Goal: Task Accomplishment & Management: Use online tool/utility

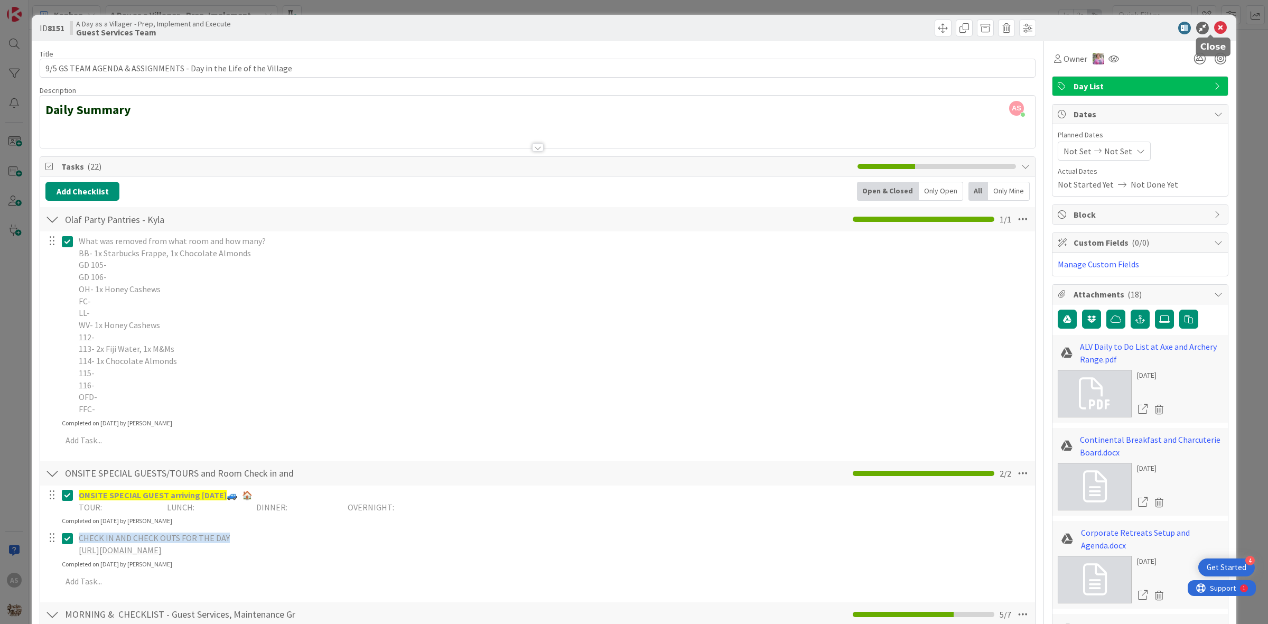
drag, startPoint x: 1212, startPoint y: 30, endPoint x: 1199, endPoint y: 37, distance: 14.9
click at [1214, 30] on icon at bounding box center [1220, 28] width 13 height 13
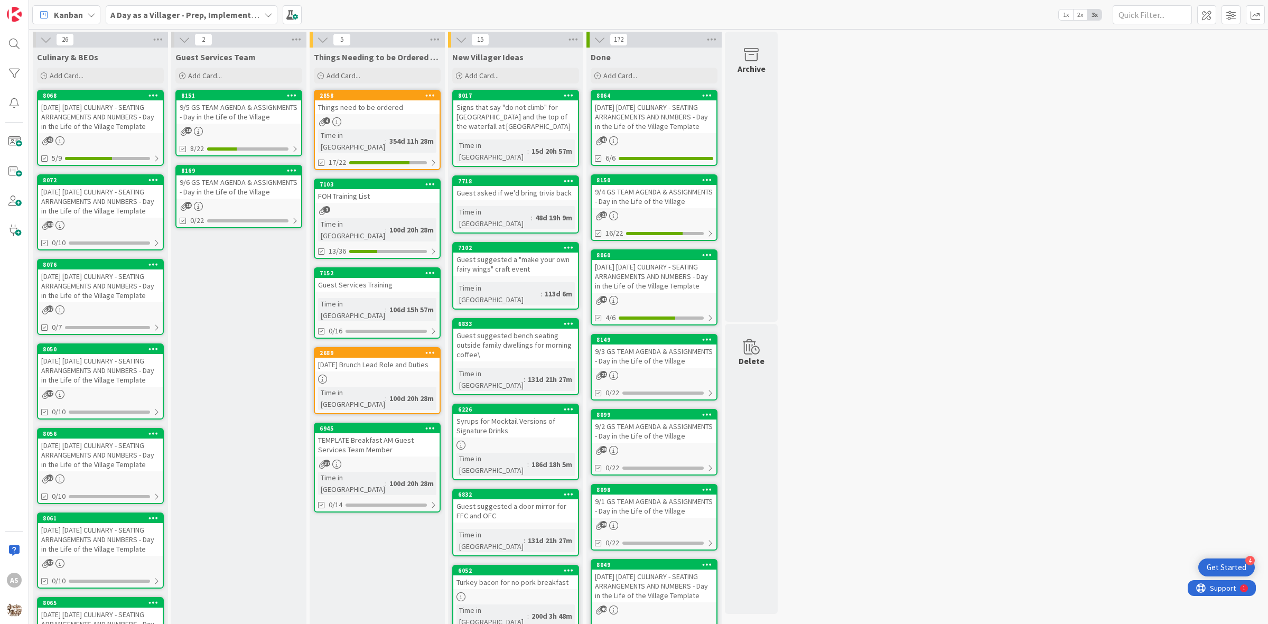
click at [233, 110] on div "9/5 GS TEAM AGENDA & ASSIGNMENTS - Day in the Life of the Village" at bounding box center [238, 111] width 125 height 23
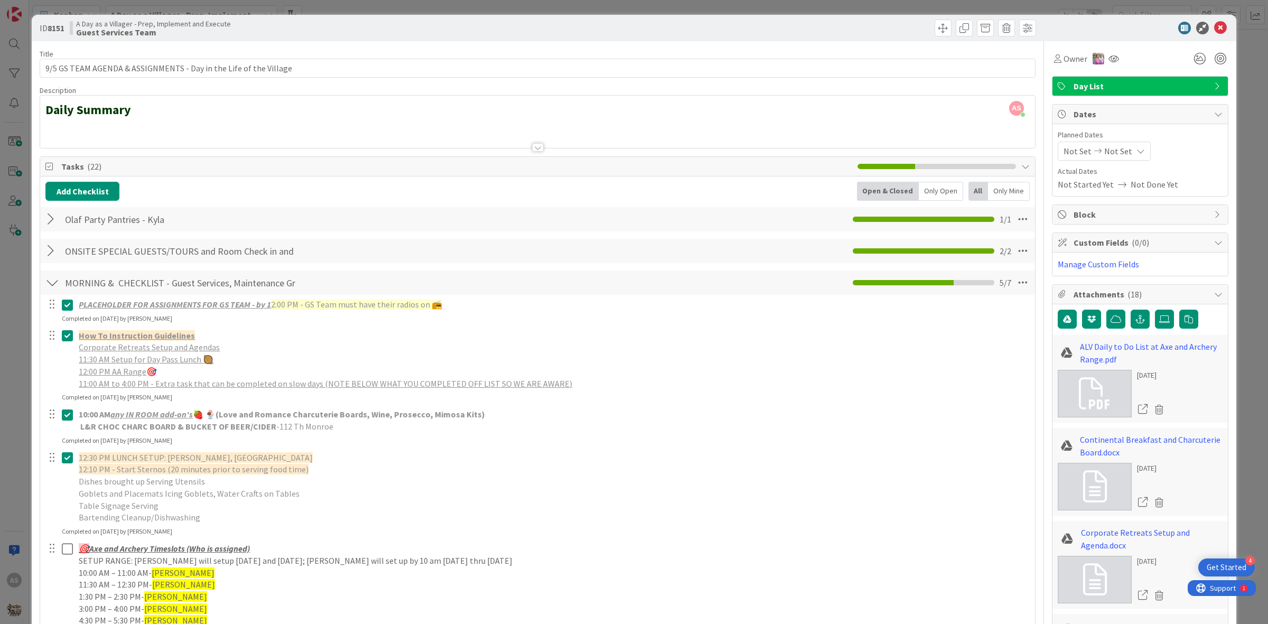
click at [53, 223] on div at bounding box center [52, 219] width 14 height 19
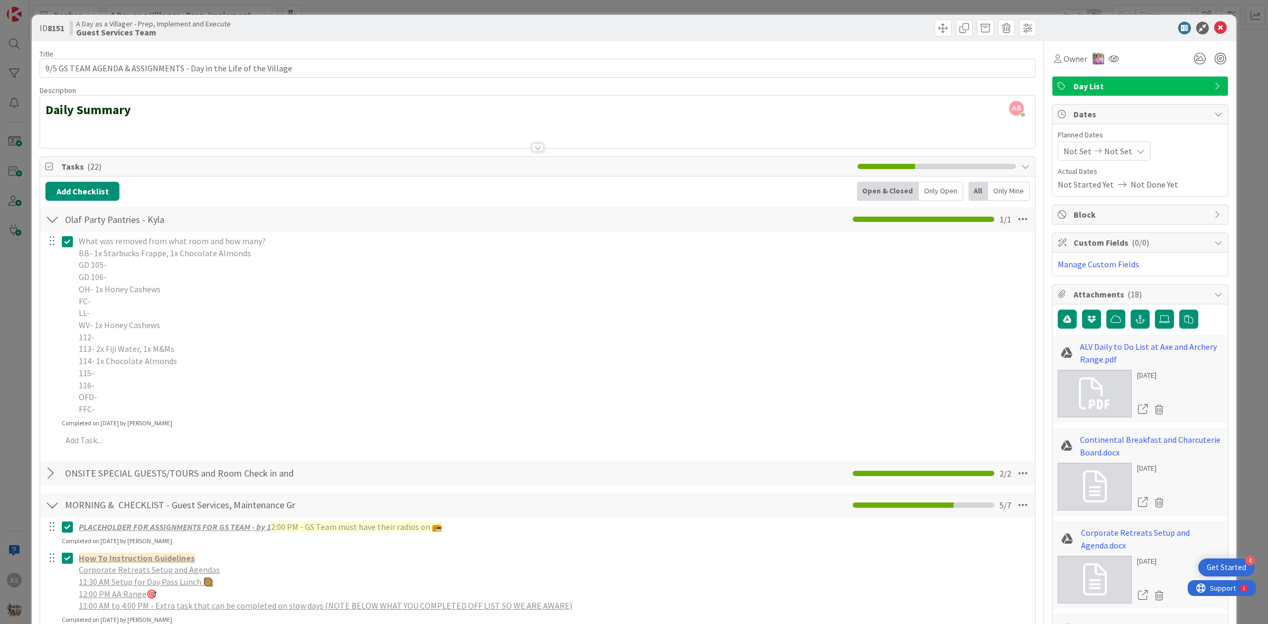
click at [67, 244] on icon at bounding box center [67, 241] width 11 height 13
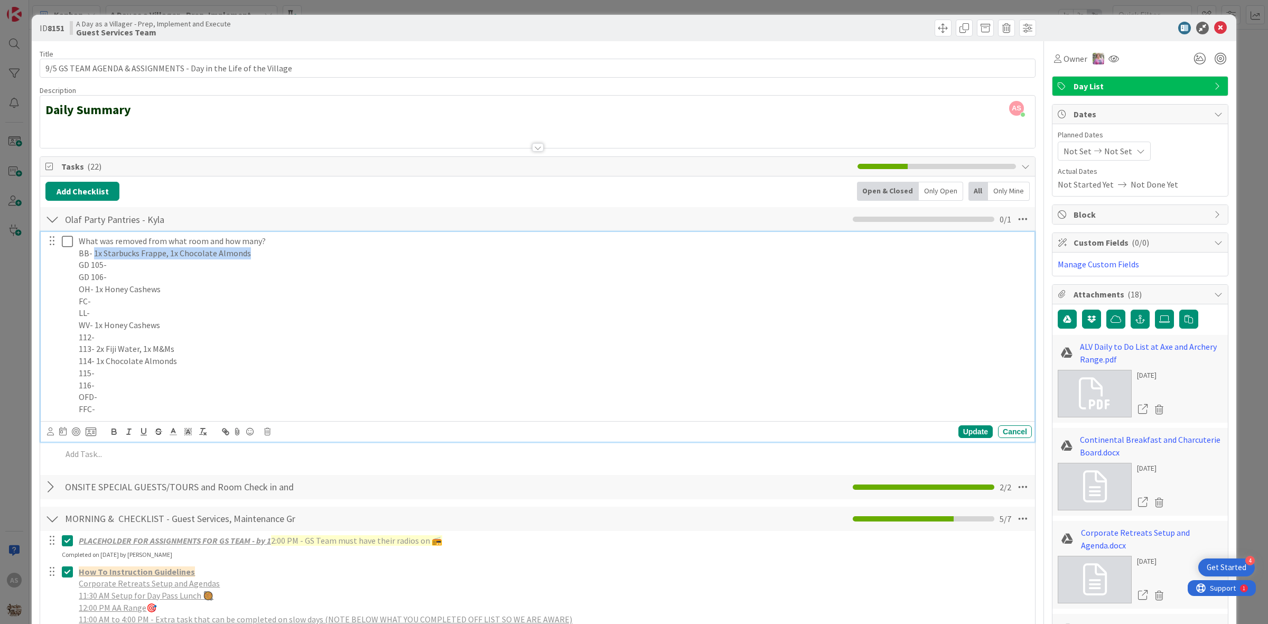
drag, startPoint x: 251, startPoint y: 252, endPoint x: 93, endPoint y: 257, distance: 158.0
click at [93, 257] on p "BB- 1x Starbucks Frappe, 1x Chocolate Almonds" at bounding box center [553, 253] width 949 height 12
copy p "1x Starbucks Frappe, 1x Chocolate Almonds"
click at [262, 310] on p "LL-" at bounding box center [553, 313] width 949 height 12
drag, startPoint x: 163, startPoint y: 291, endPoint x: 95, endPoint y: 289, distance: 67.7
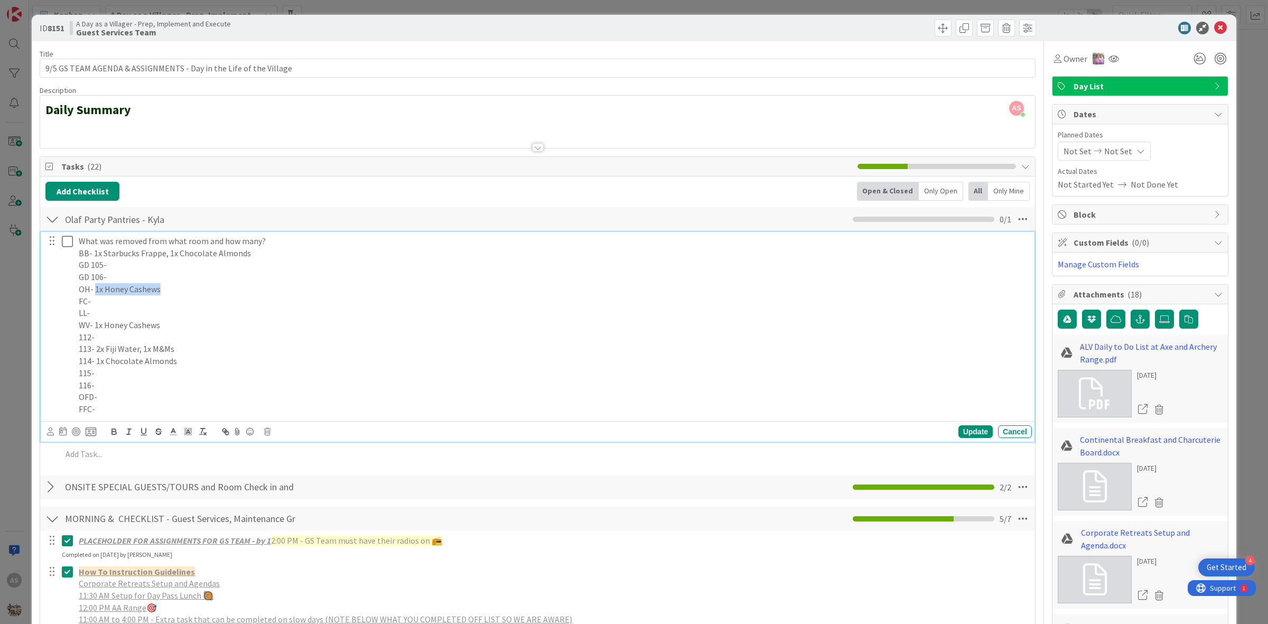
click at [95, 289] on p "OH- 1x Honey Cashews" at bounding box center [553, 289] width 949 height 12
copy p "1x Honey Cashews"
drag, startPoint x: 164, startPoint y: 333, endPoint x: 127, endPoint y: 332, distance: 37.5
click at [127, 332] on p "112-" at bounding box center [553, 337] width 949 height 12
drag, startPoint x: 168, startPoint y: 324, endPoint x: 94, endPoint y: 322, distance: 74.0
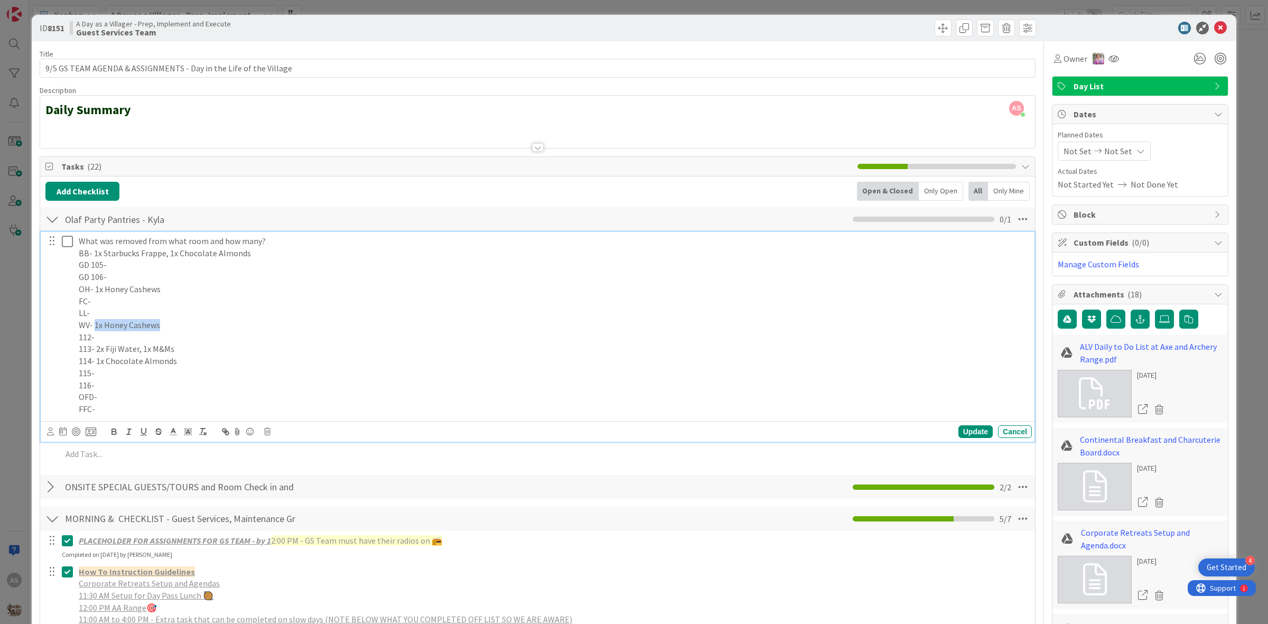
click at [94, 322] on p "WV- 1x Honey Cashews" at bounding box center [553, 325] width 949 height 12
copy p "1x Honey Cashews"
click at [180, 352] on p "113- 2x Fiji Water, 1x M&Ms" at bounding box center [553, 349] width 949 height 12
drag, startPoint x: 176, startPoint y: 350, endPoint x: 97, endPoint y: 350, distance: 79.2
click at [97, 350] on p "113- 2x Fiji Water, 1x M&Ms" at bounding box center [553, 349] width 949 height 12
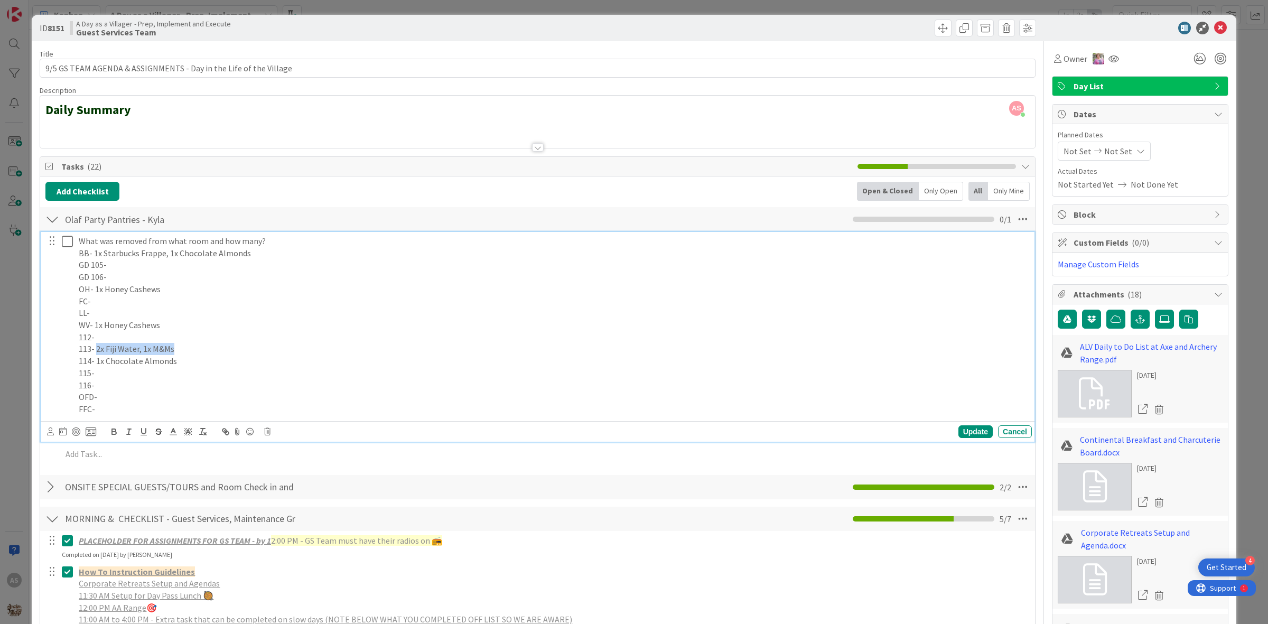
copy p "2x Fiji Water, 1x M&Ms"
click at [183, 365] on p "114- 1x Chocolate Almonds" at bounding box center [553, 361] width 949 height 12
drag, startPoint x: 181, startPoint y: 365, endPoint x: 96, endPoint y: 365, distance: 84.5
click at [96, 365] on p "114- 1x Chocolate Almonds" at bounding box center [553, 361] width 949 height 12
copy p "1x Chocolate Almonds"
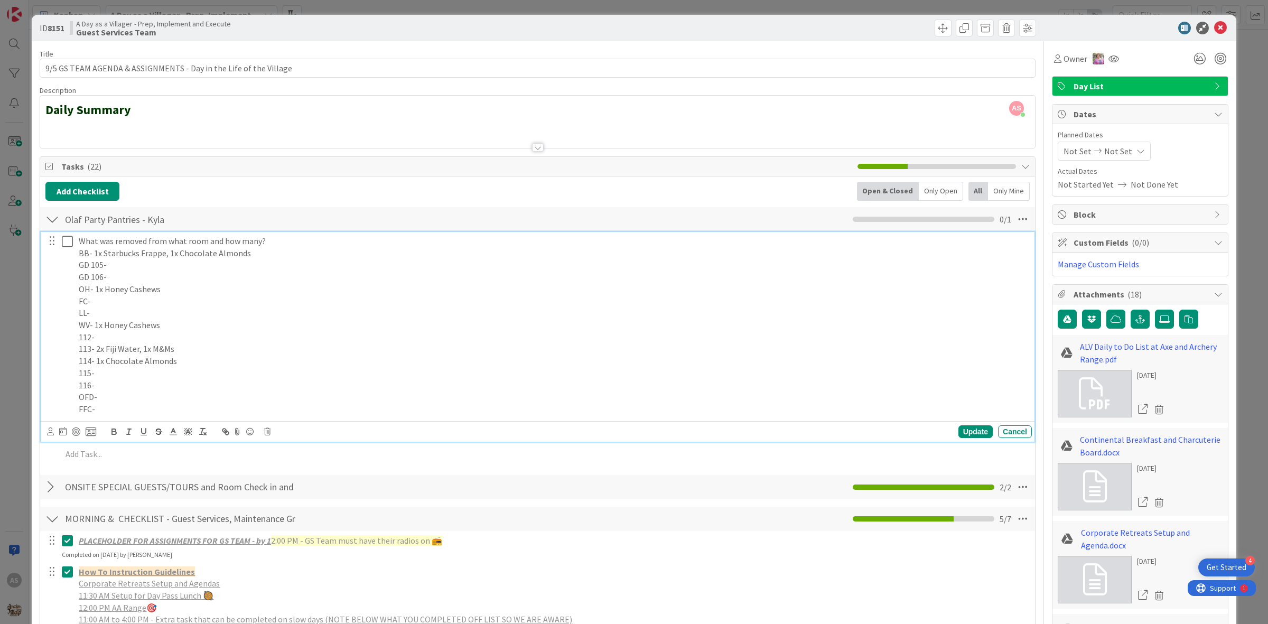
click at [228, 354] on p "113- 2x Fiji Water, 1x M&Ms" at bounding box center [553, 349] width 949 height 12
click at [67, 246] on icon at bounding box center [67, 241] width 11 height 13
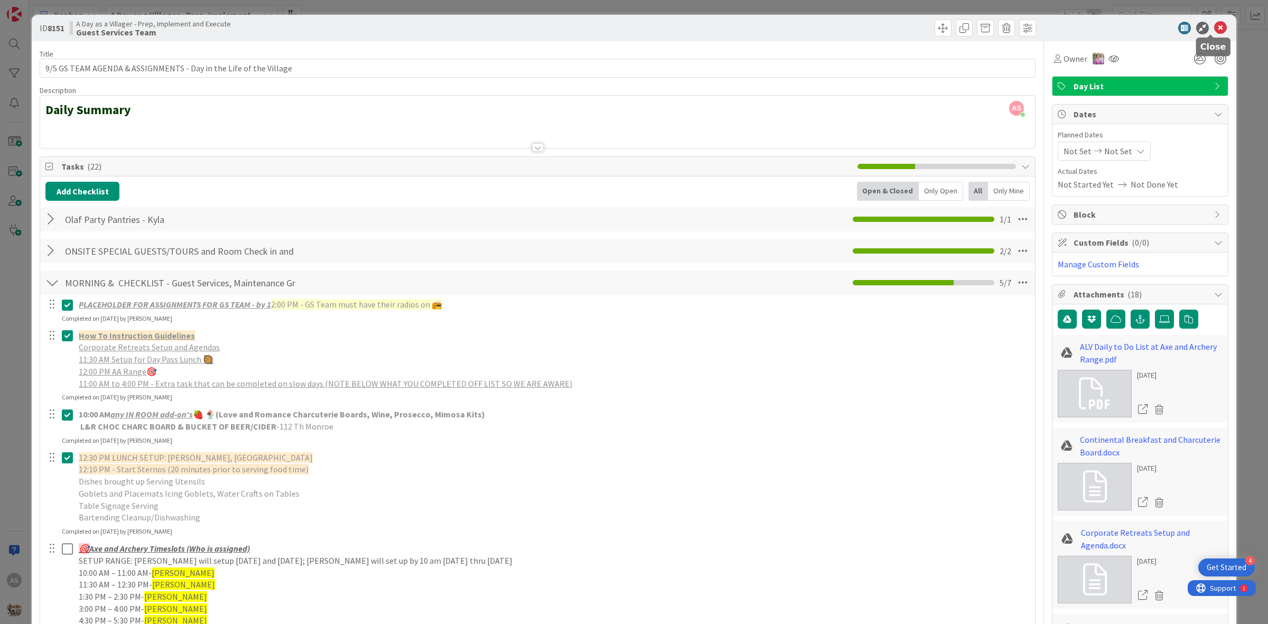
click at [1214, 32] on icon at bounding box center [1220, 28] width 13 height 13
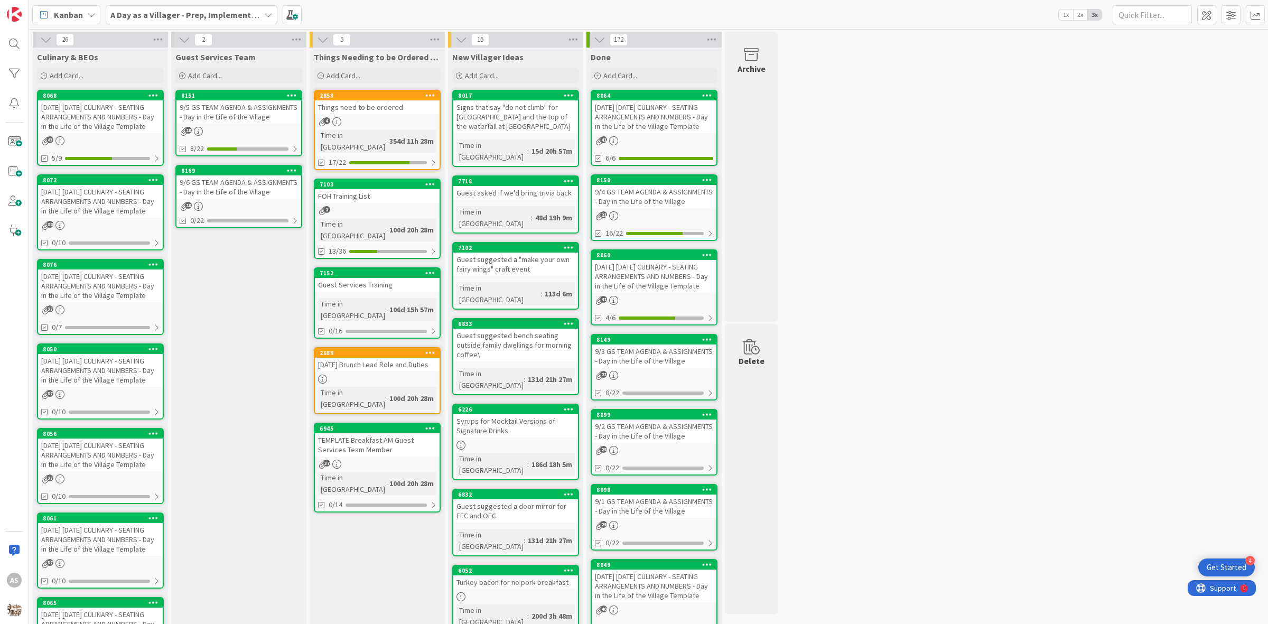
click at [148, 122] on div "[DATE] [DATE] CULINARY - SEATING ARRANGEMENTS AND NUMBERS - Day in the Life of …" at bounding box center [100, 116] width 125 height 33
